Goal: Task Accomplishment & Management: Use online tool/utility

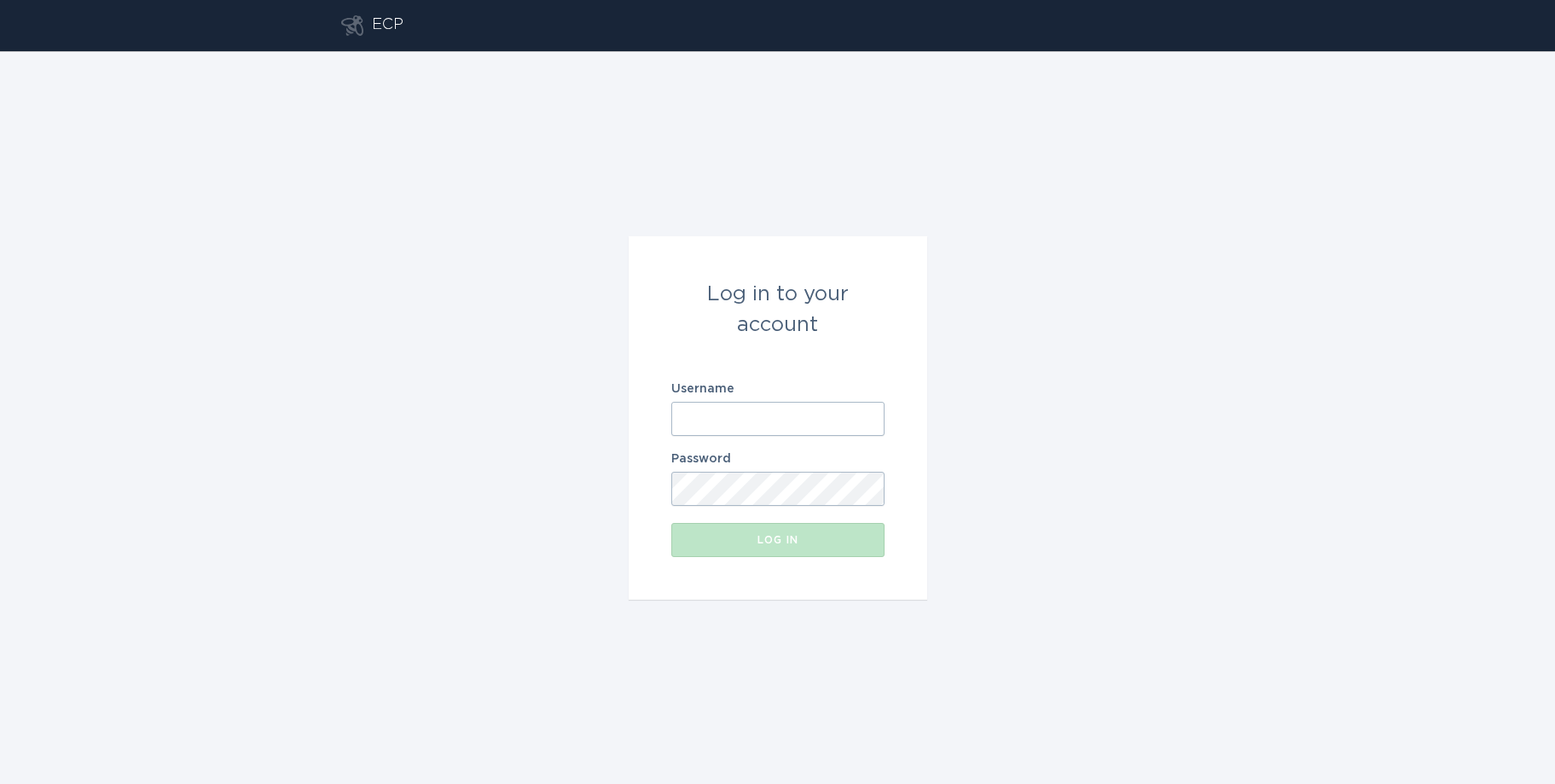
type input "[EMAIL_ADDRESS][DOMAIN_NAME]"
click at [779, 545] on button "Log in" at bounding box center [778, 540] width 214 height 34
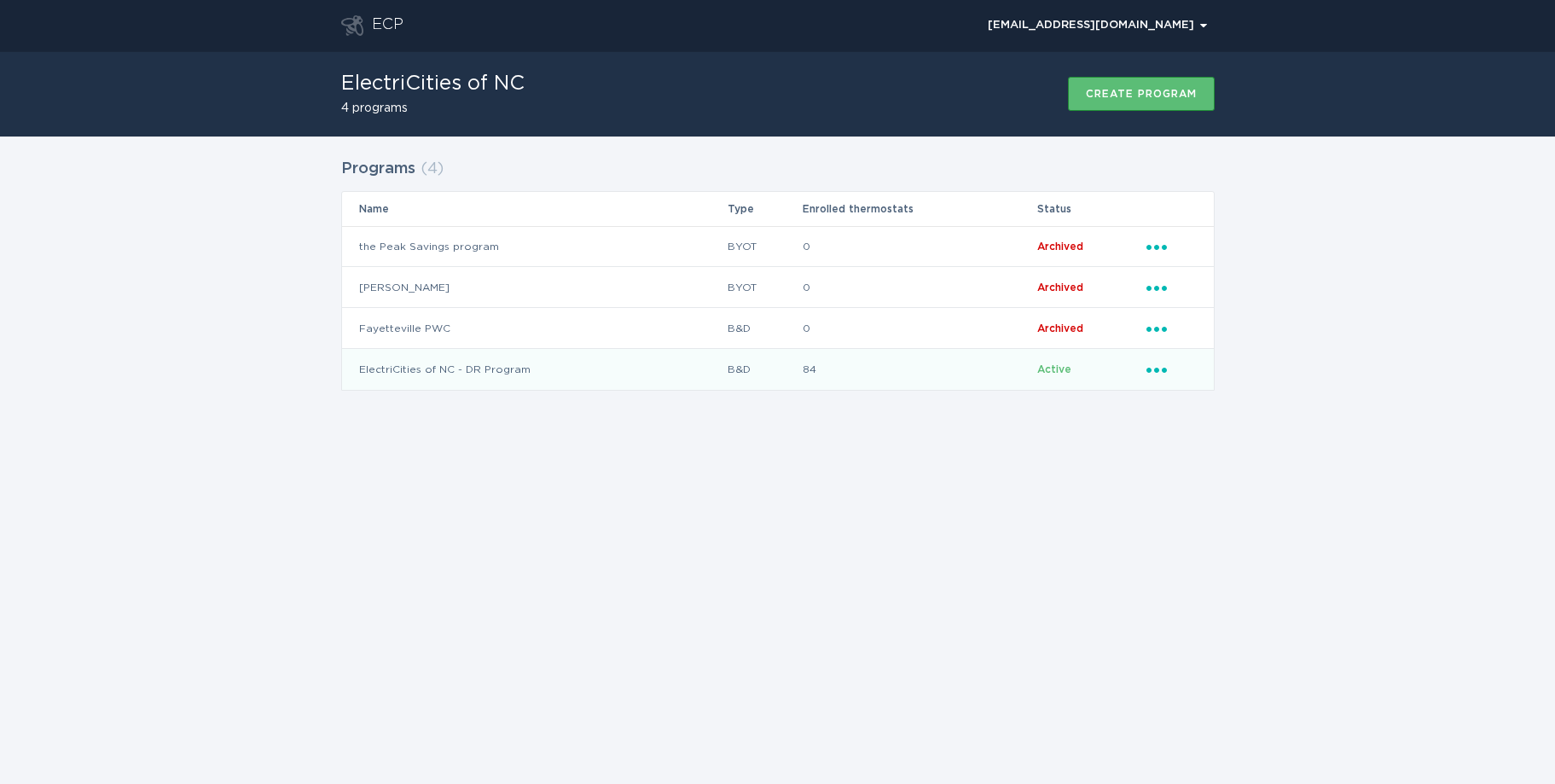
click at [398, 374] on td "ElectriCities of NC - DR Program" at bounding box center [534, 370] width 385 height 41
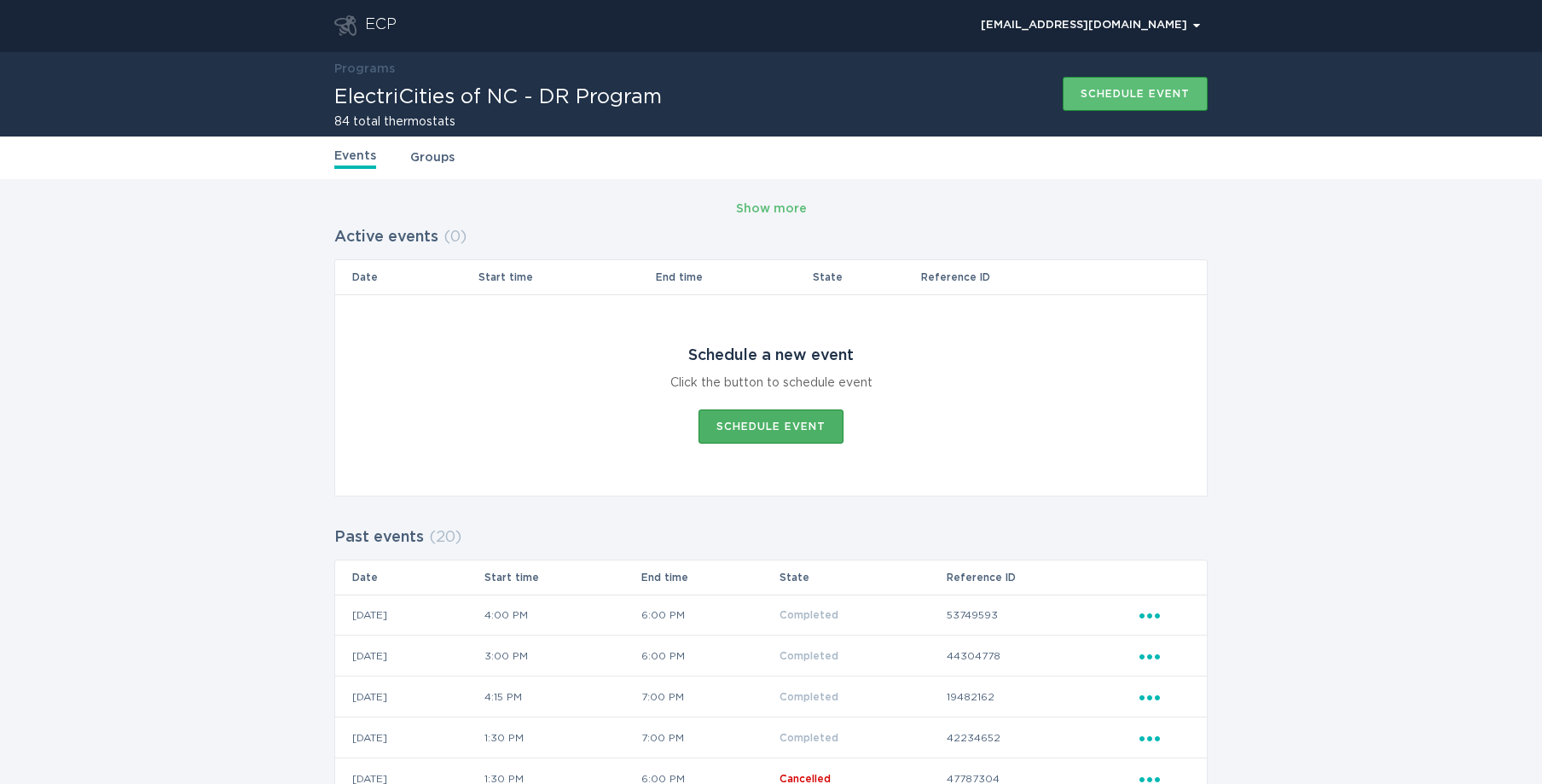
click at [754, 422] on div "Schedule event" at bounding box center [771, 426] width 109 height 10
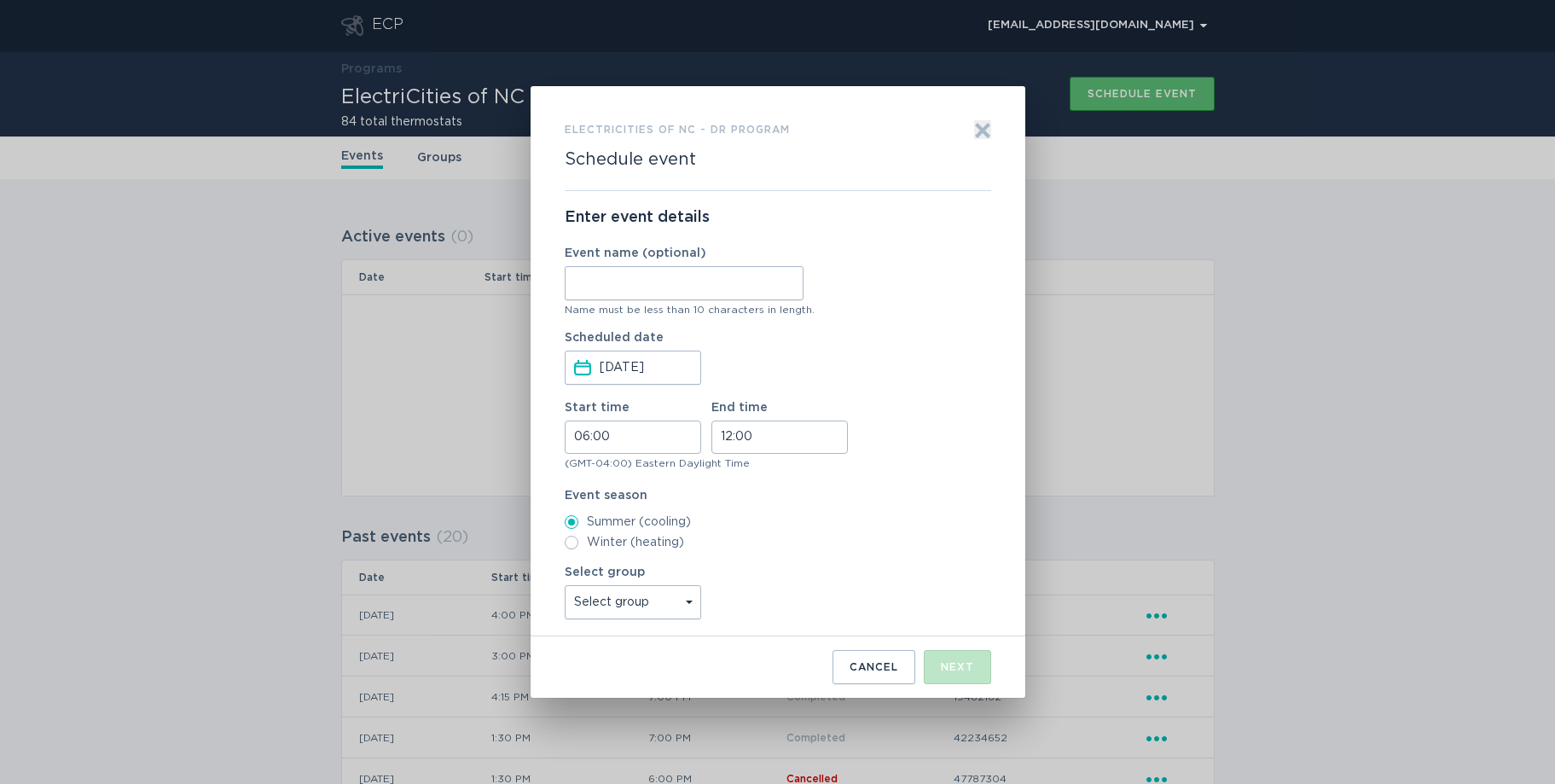
click at [651, 432] on input "06:00" at bounding box center [633, 437] width 136 height 33
click at [594, 545] on li "15" at bounding box center [589, 542] width 47 height 21
type input "15:00"
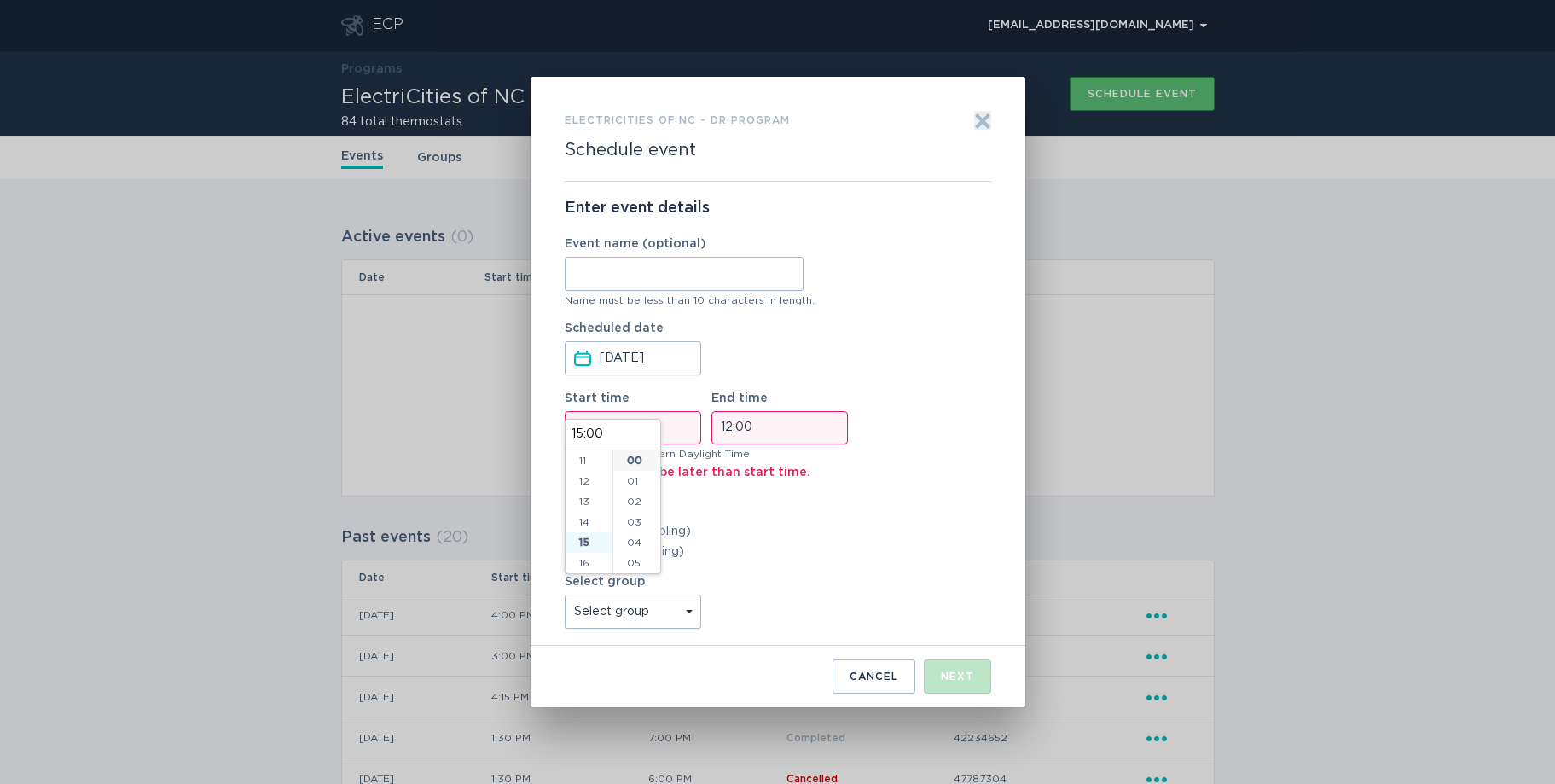
scroll to position [307, 0]
click at [757, 431] on input "12:00" at bounding box center [780, 427] width 136 height 33
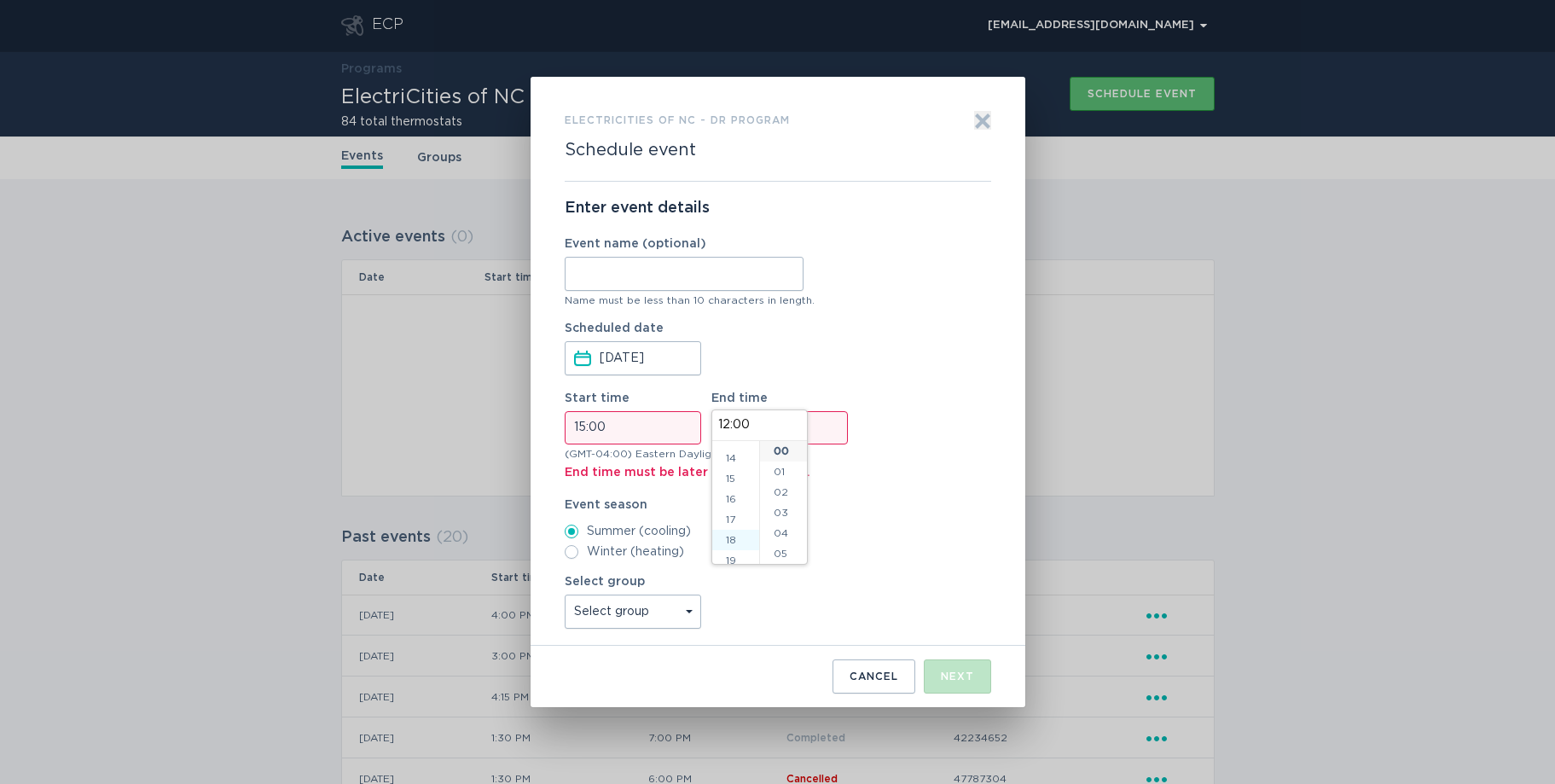
click at [739, 544] on li "18" at bounding box center [736, 539] width 47 height 21
type input "18:00"
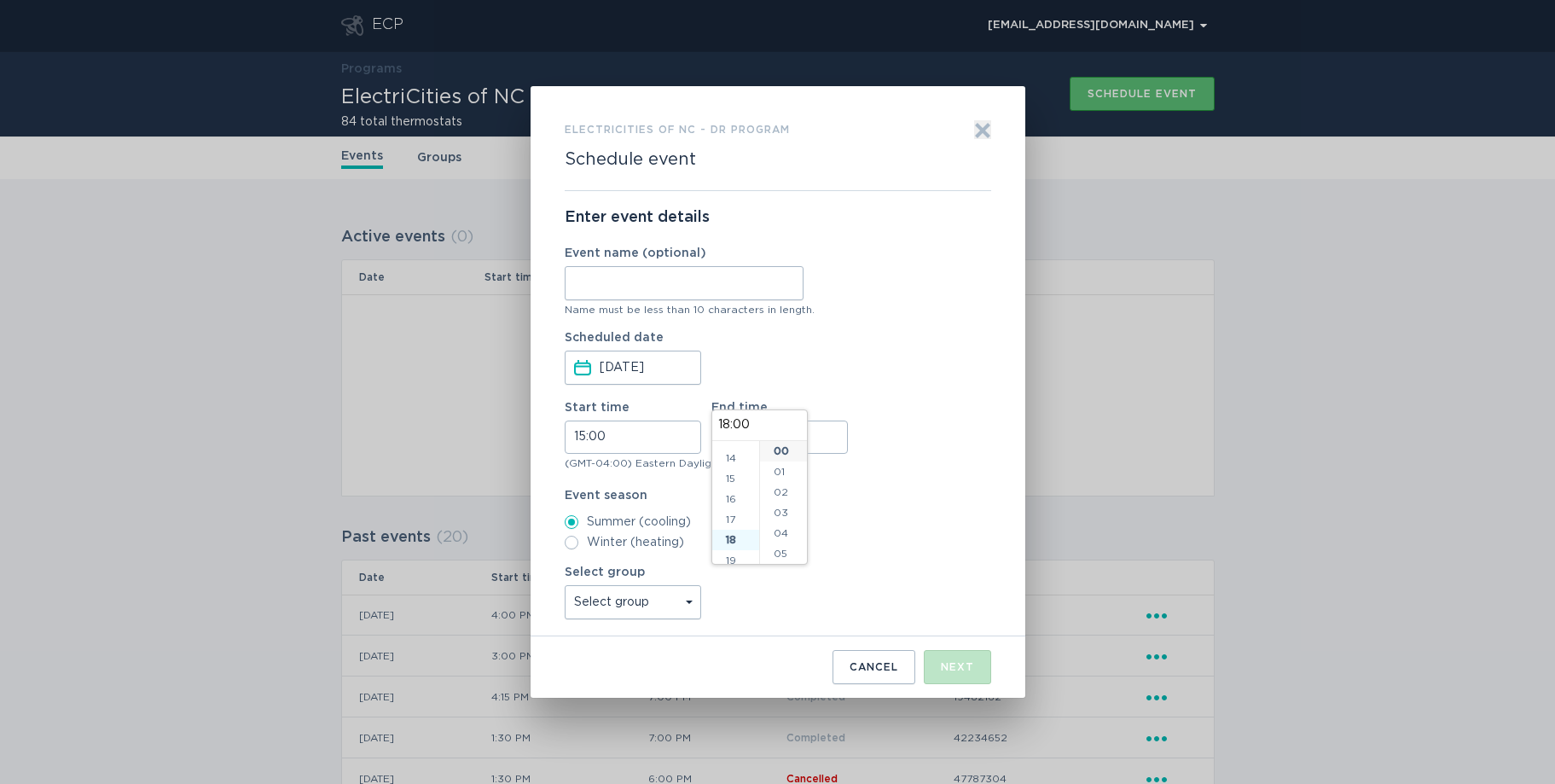
scroll to position [369, 0]
click at [844, 524] on label "Summer (cooling)" at bounding box center [777, 521] width 426 height 13
click at [579, 524] on input "Summer (cooling)" at bounding box center [571, 521] width 13 height 13
click at [694, 601] on select "Select group [GEOGRAPHIC_DATA] [GEOGRAPHIC_DATA] [GEOGRAPHIC_DATA] [GEOGRAPHIC_…" at bounding box center [633, 602] width 136 height 34
select select "3d4c1376336f48678d79bb793ec6c5f7"
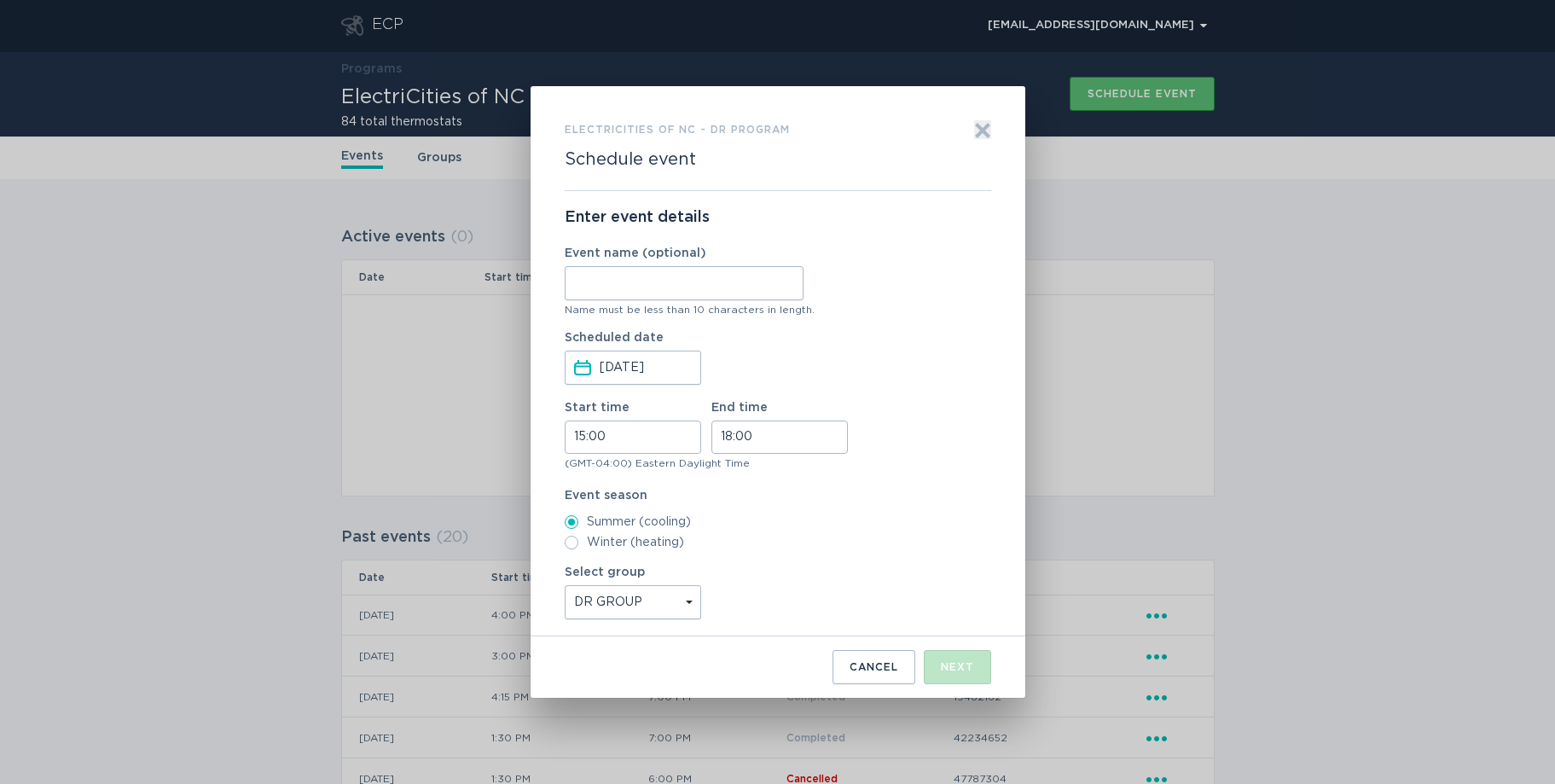
click at [564, 585] on select "Select group [GEOGRAPHIC_DATA] [GEOGRAPHIC_DATA] [GEOGRAPHIC_DATA] [GEOGRAPHIC_…" at bounding box center [633, 602] width 136 height 34
click at [939, 667] on button "Next" at bounding box center [957, 666] width 67 height 34
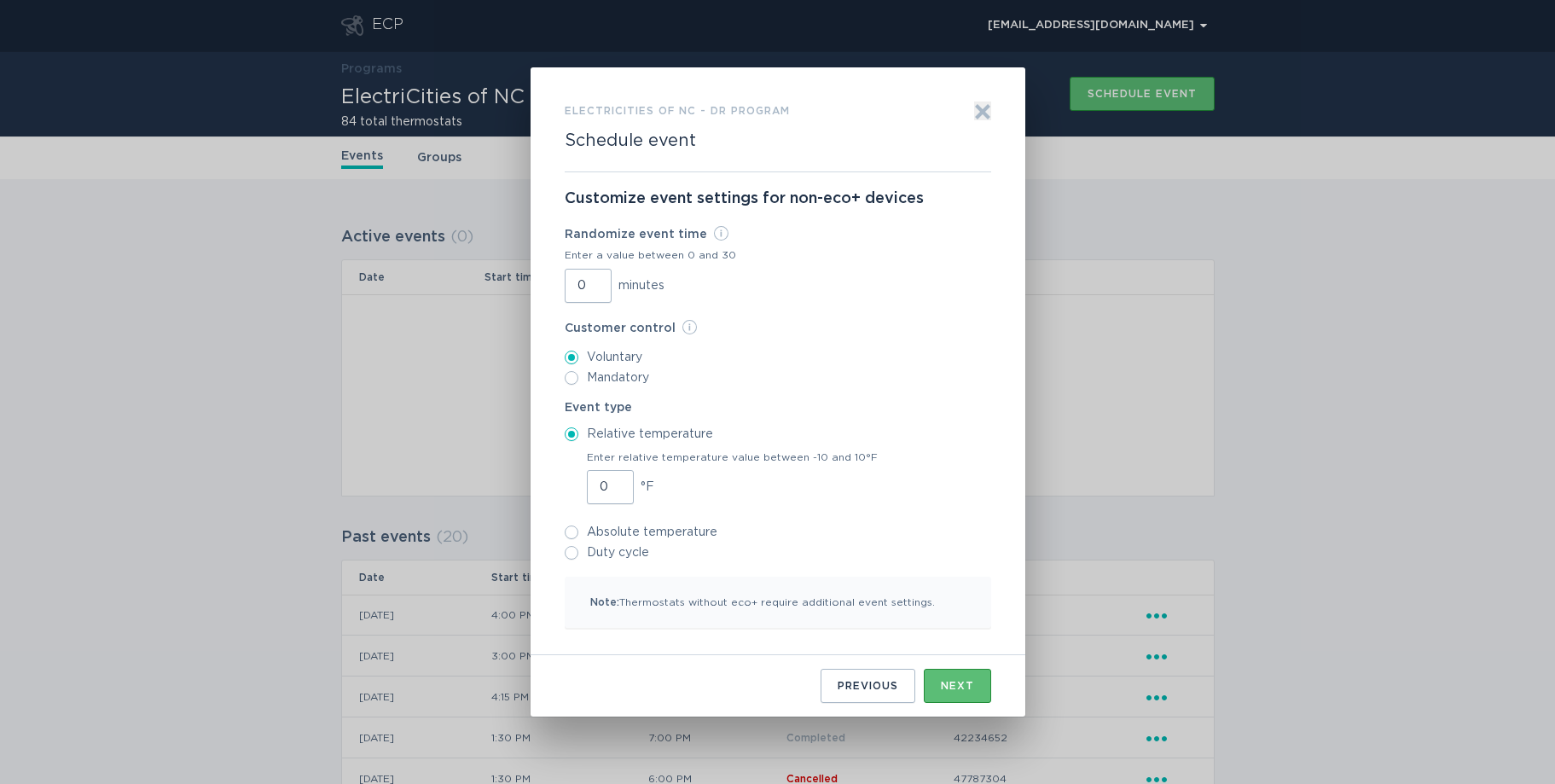
click at [572, 557] on input "Duty cycle" at bounding box center [571, 552] width 13 height 13
radio input "true"
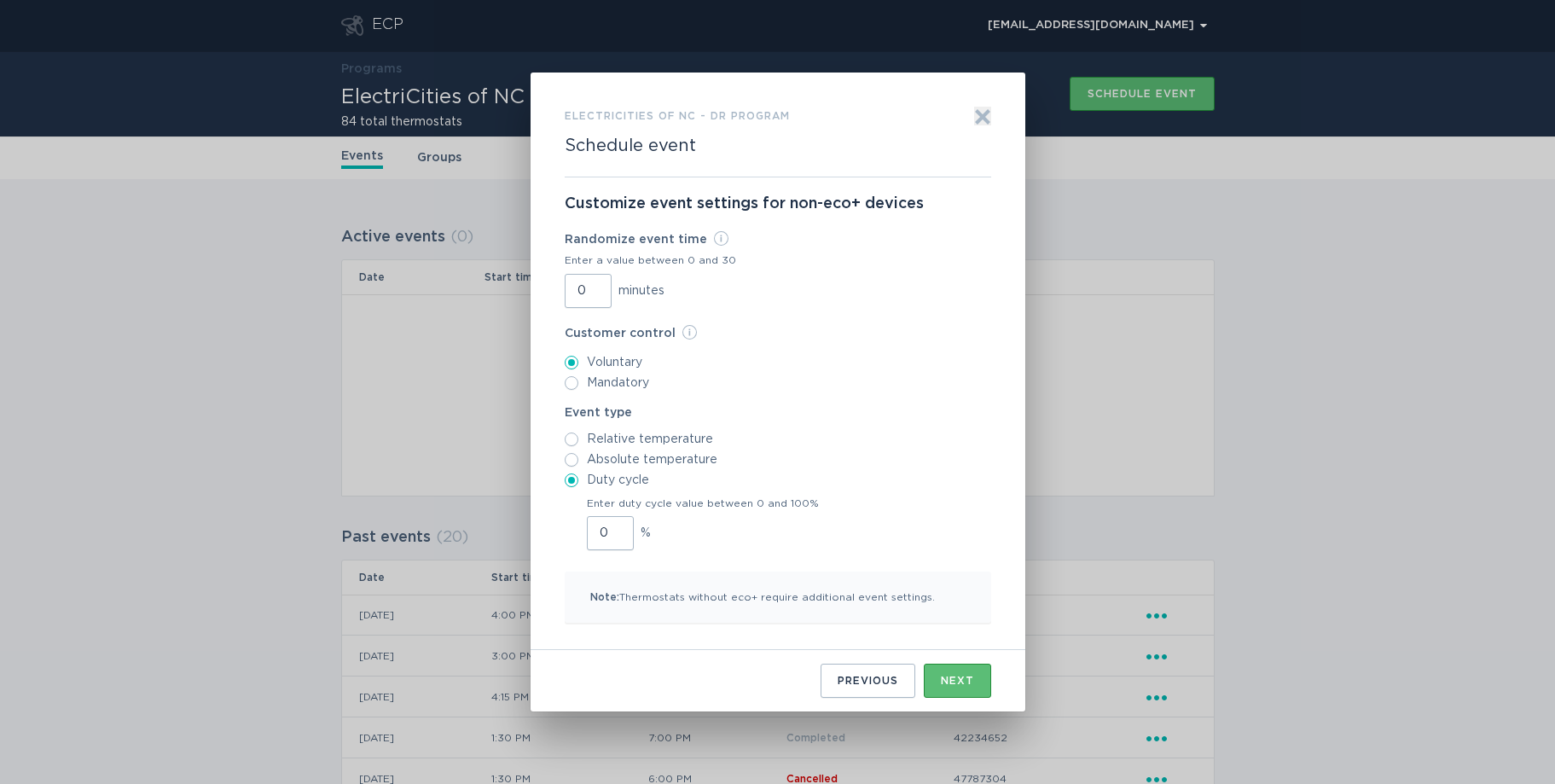
click at [604, 539] on input "0" at bounding box center [610, 533] width 47 height 34
type input "033"
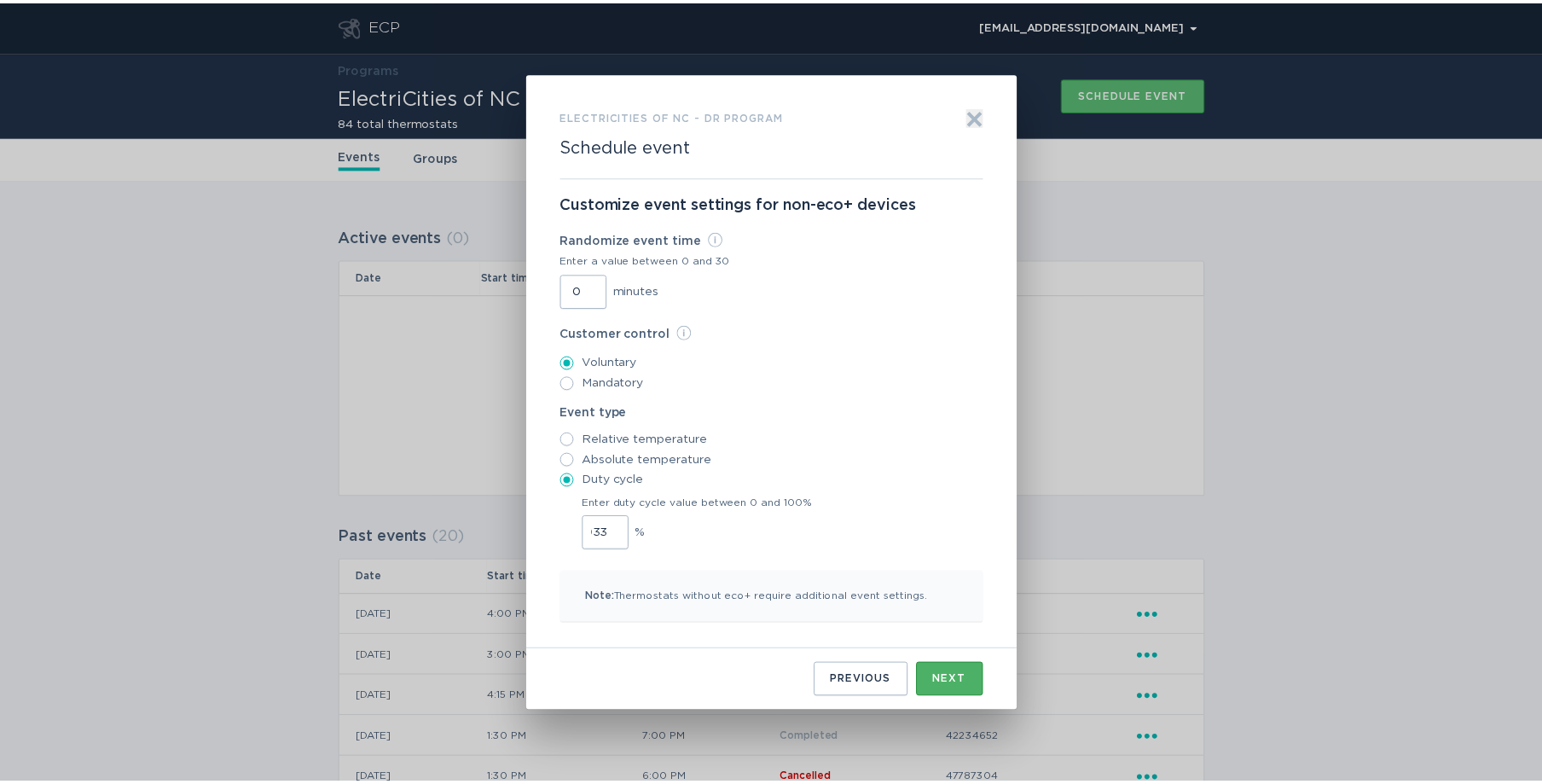
scroll to position [0, 0]
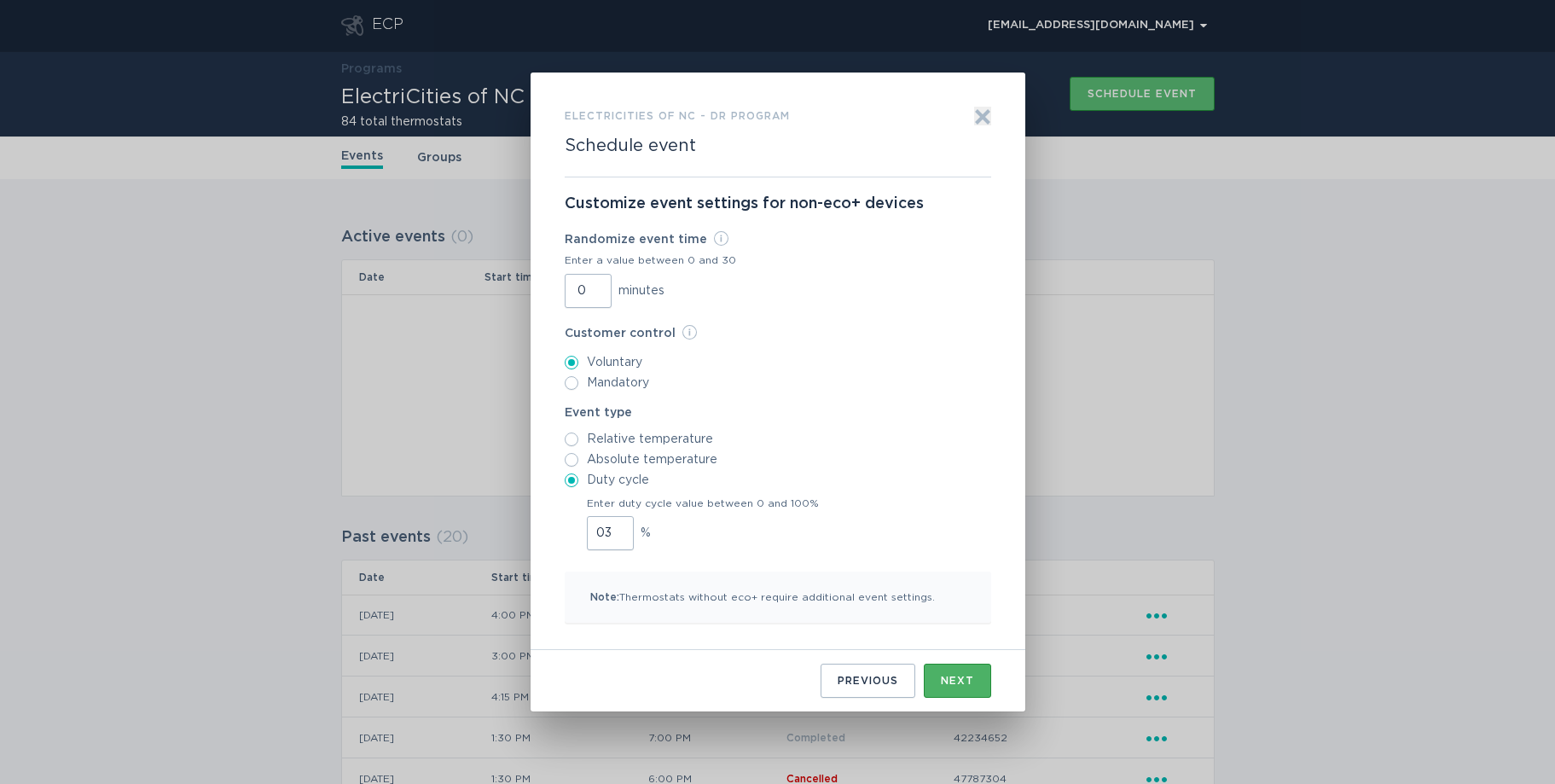
click at [943, 679] on div "Next" at bounding box center [957, 680] width 33 height 10
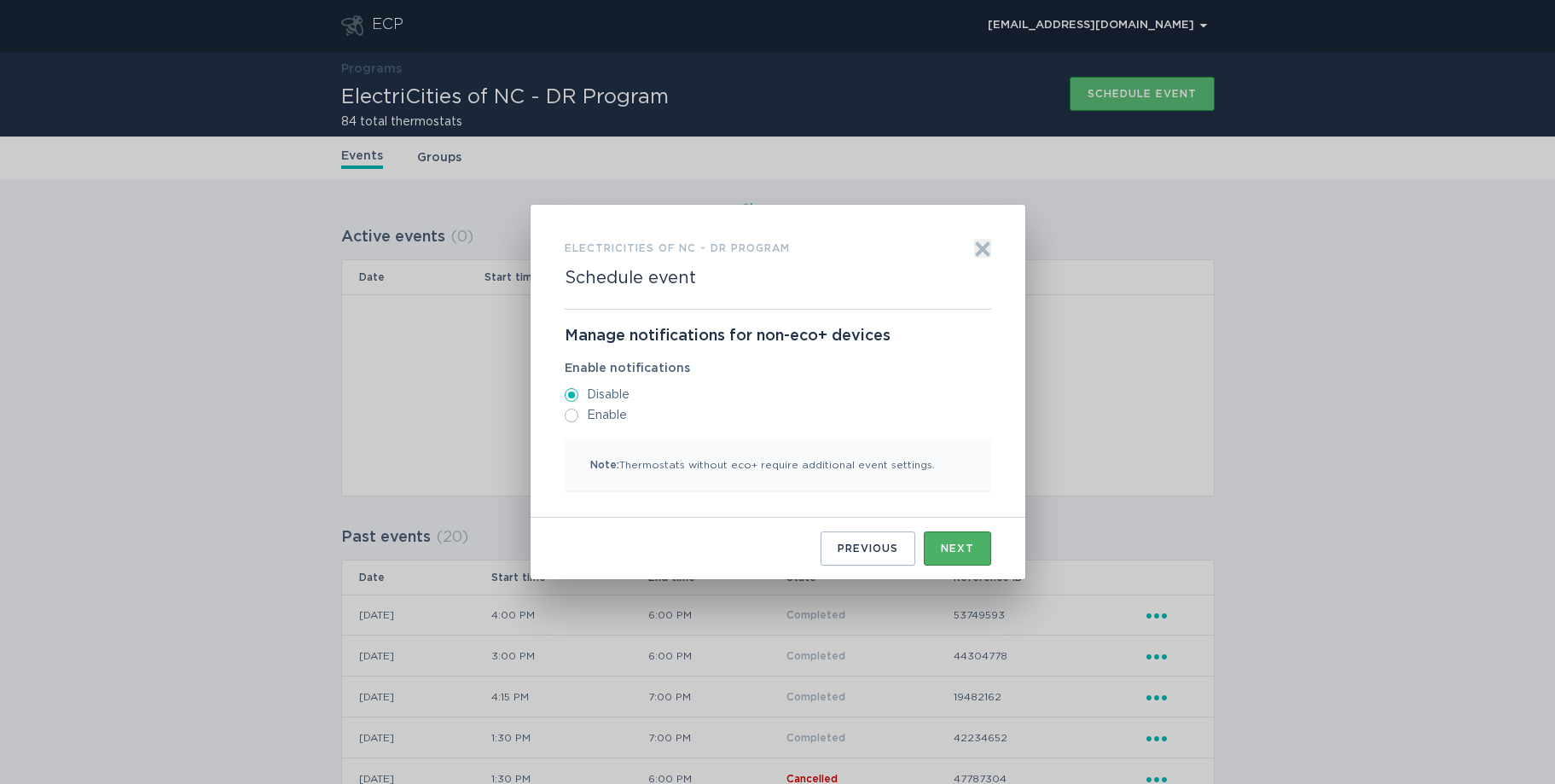
click at [945, 549] on div "Next" at bounding box center [957, 548] width 33 height 10
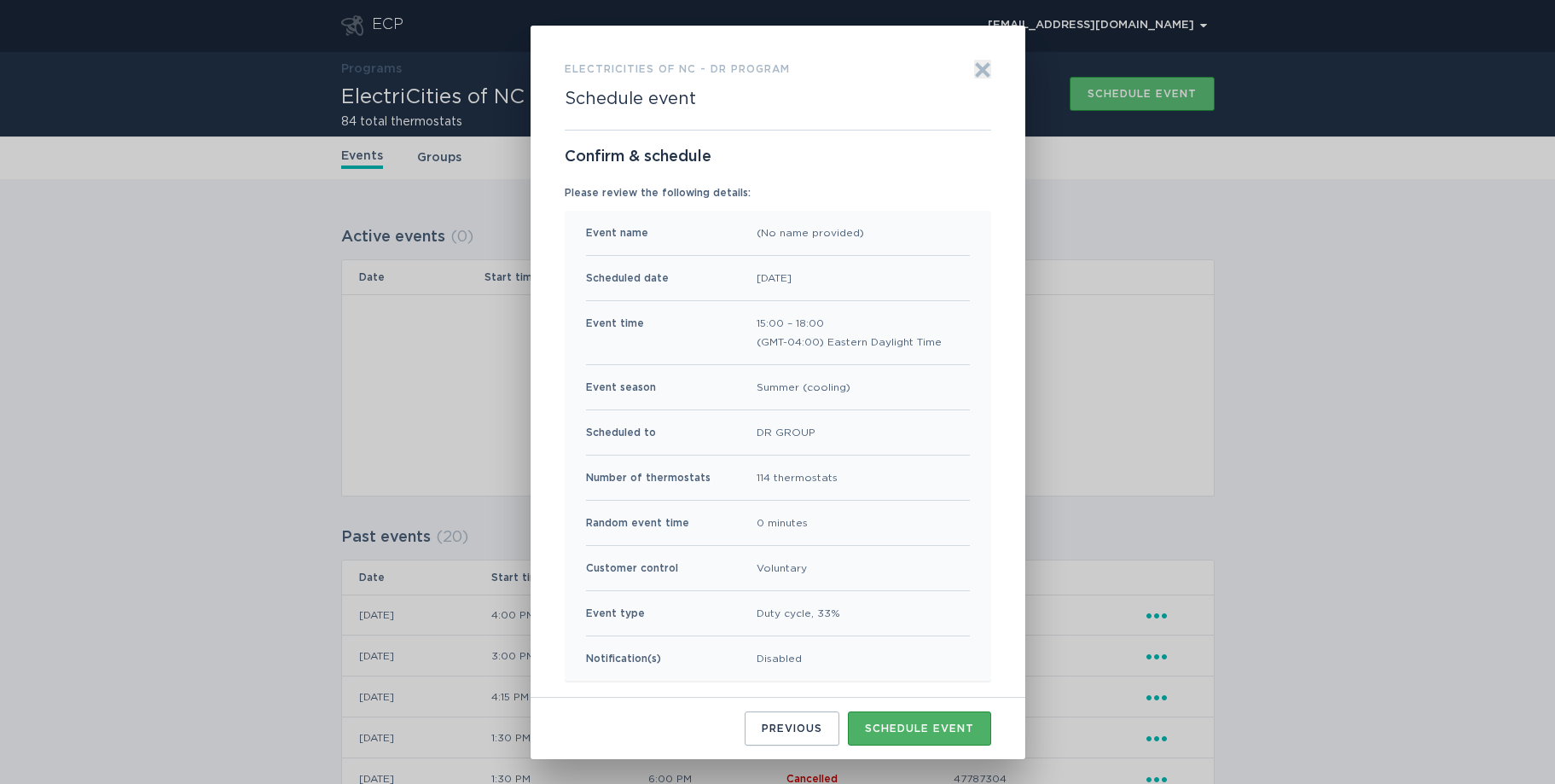
click at [937, 730] on div "Schedule event" at bounding box center [920, 727] width 109 height 10
